Goal: Find specific page/section: Find specific page/section

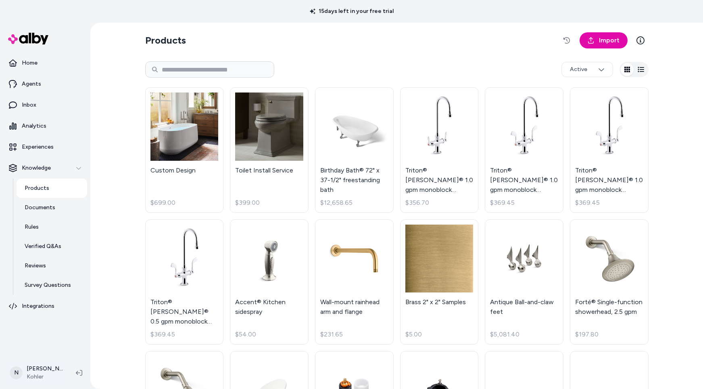
click at [40, 372] on html "15 days left in your free trial Home Agents Inbox Analytics Experiences Knowled…" at bounding box center [351, 194] width 703 height 389
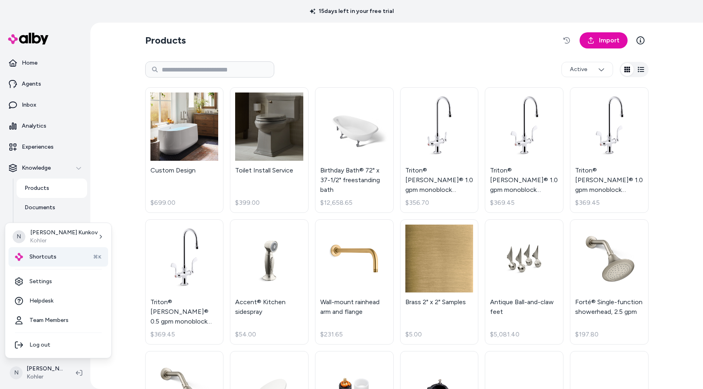
click at [47, 256] on span "Shortcuts" at bounding box center [42, 257] width 27 height 8
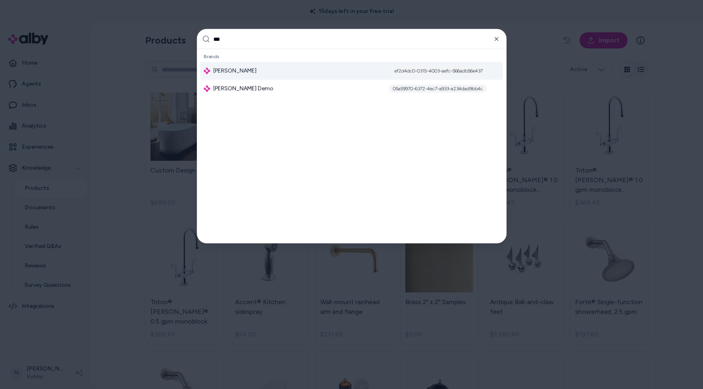
type input "***"
click at [259, 69] on div "[PERSON_NAME] ef2d4dc0-0315-4003-aefc-566adb56e437" at bounding box center [352, 71] width 303 height 18
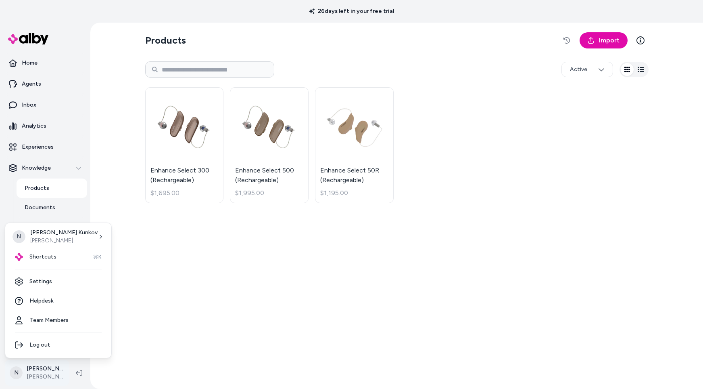
click at [50, 372] on html "26 days left in your free trial Home Agents Inbox Analytics Experiences Knowled…" at bounding box center [351, 194] width 703 height 389
click at [44, 256] on span "Shortcuts" at bounding box center [42, 257] width 27 height 8
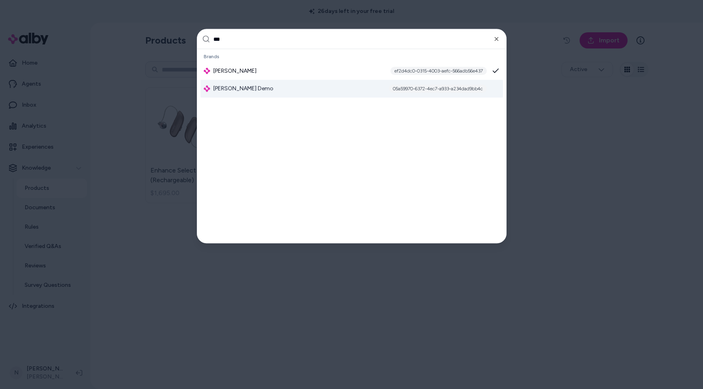
type input "***"
click at [288, 88] on div "Jabra Enhance Demo 05a59970-6372-4ec7-a933-a234dad9bb4c" at bounding box center [352, 89] width 303 height 18
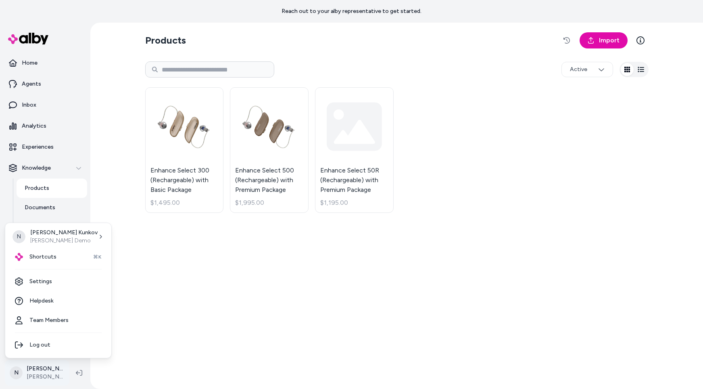
click at [46, 371] on html "Reach out to your alby representative to get started. Home Agents Inbox Analyti…" at bounding box center [351, 194] width 703 height 389
click at [46, 257] on span "Shortcuts" at bounding box center [42, 257] width 27 height 8
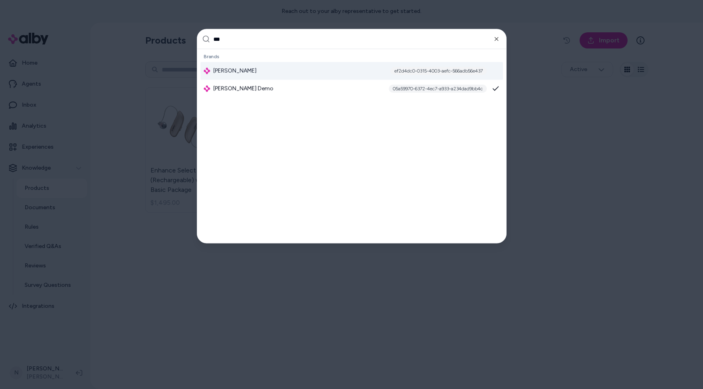
type input "***"
click at [282, 68] on div "[PERSON_NAME] ef2d4dc0-0315-4003-aefc-566adb56e437" at bounding box center [352, 71] width 303 height 18
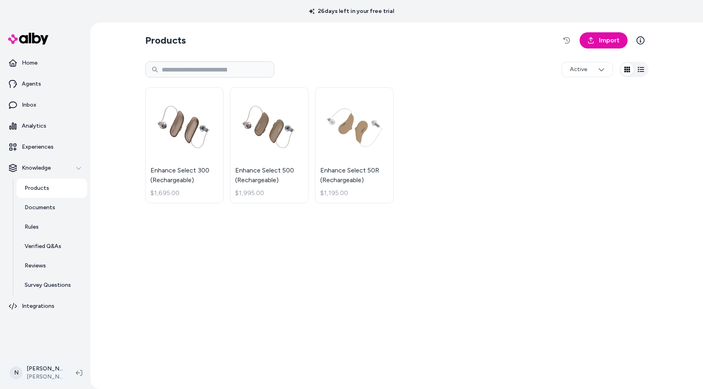
click at [41, 375] on html "26 days left in your free trial Home Agents Inbox Analytics Experiences Knowled…" at bounding box center [351, 194] width 703 height 389
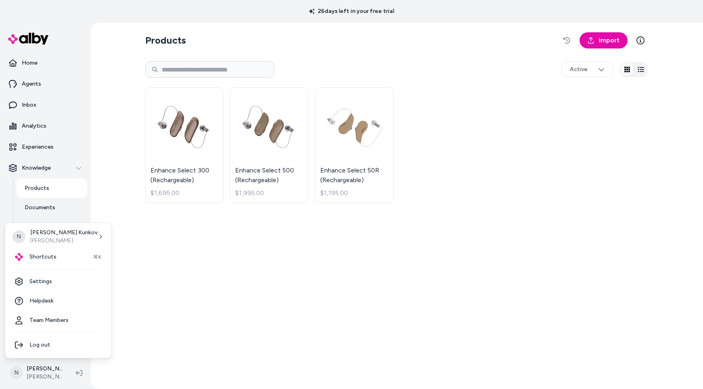
click at [167, 282] on html "26 days left in your free trial Home Agents Inbox Analytics Experiences Knowled…" at bounding box center [351, 194] width 703 height 389
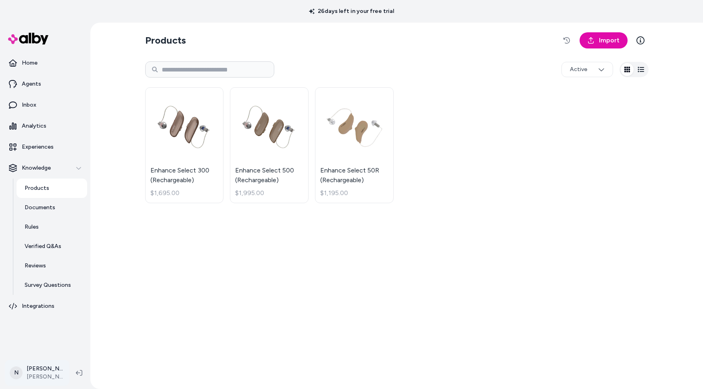
click at [46, 372] on html "26 days left in your free trial Home Agents Inbox Analytics Experiences Knowled…" at bounding box center [351, 194] width 703 height 389
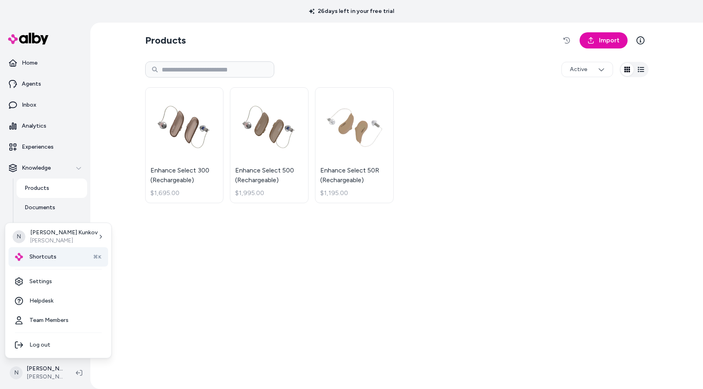
click at [54, 261] on div "Shortcuts ⌘K" at bounding box center [58, 256] width 100 height 19
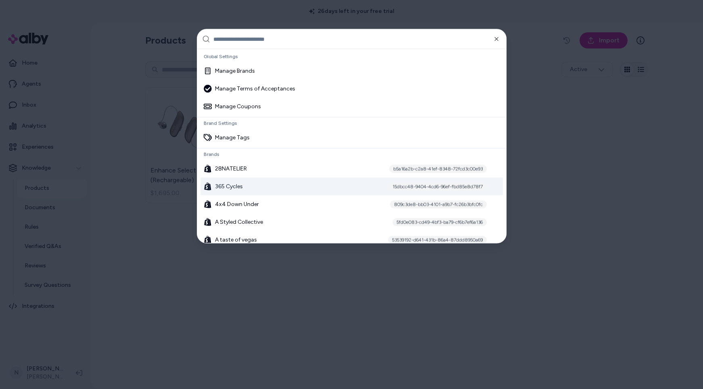
click at [264, 186] on div "365 Cycles 15dbcc48-9404-4cd6-96ef-fbd85e8d78f7" at bounding box center [352, 187] width 303 height 18
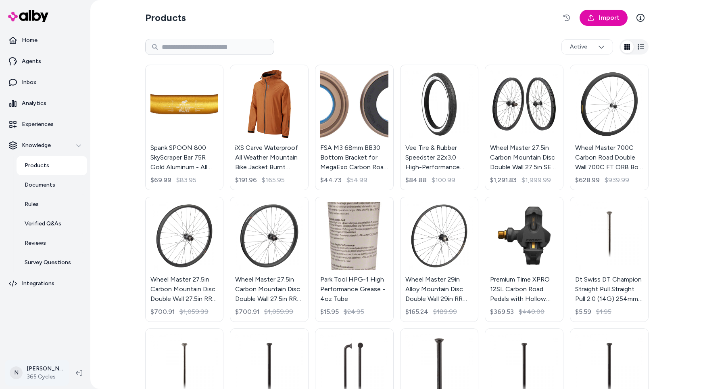
click at [41, 371] on html "Home Agents Inbox Analytics Experiences Knowledge Products Documents Rules Veri…" at bounding box center [351, 194] width 703 height 389
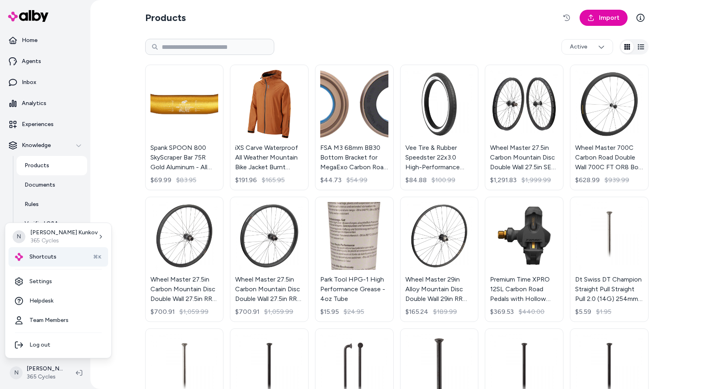
click at [44, 259] on span "Shortcuts" at bounding box center [42, 257] width 27 height 8
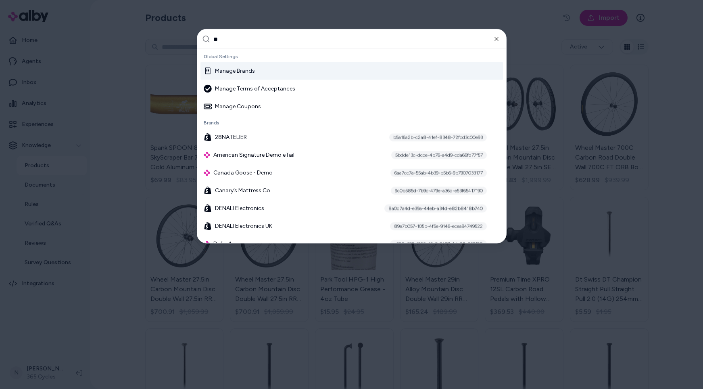
type input "*"
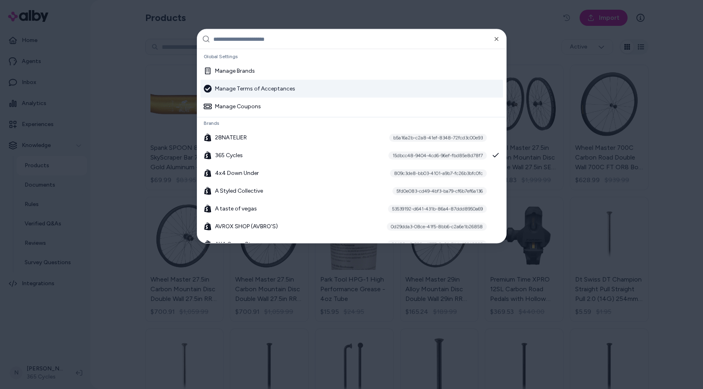
click at [116, 238] on div at bounding box center [351, 194] width 703 height 389
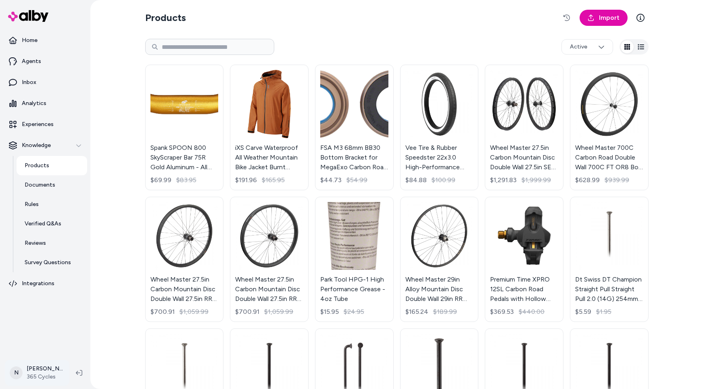
click at [43, 371] on html "Home Agents Inbox Analytics Experiences Knowledge Products Documents Rules Veri…" at bounding box center [351, 194] width 703 height 389
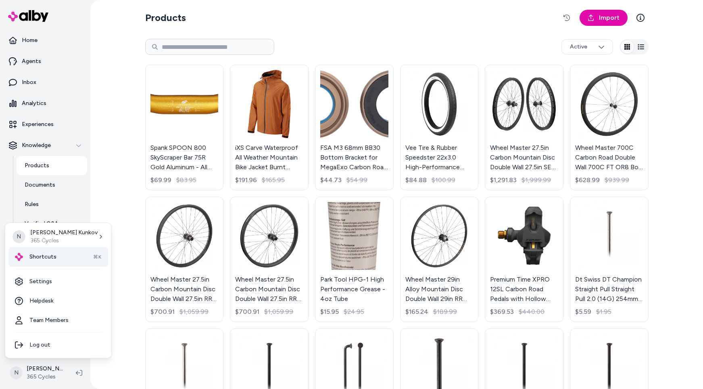
click at [50, 260] on span "Shortcuts" at bounding box center [42, 257] width 27 height 8
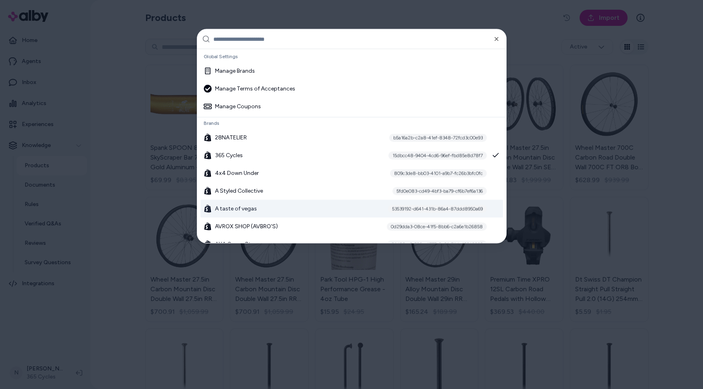
click at [123, 327] on div at bounding box center [351, 194] width 703 height 389
